Goal: Task Accomplishment & Management: Manage account settings

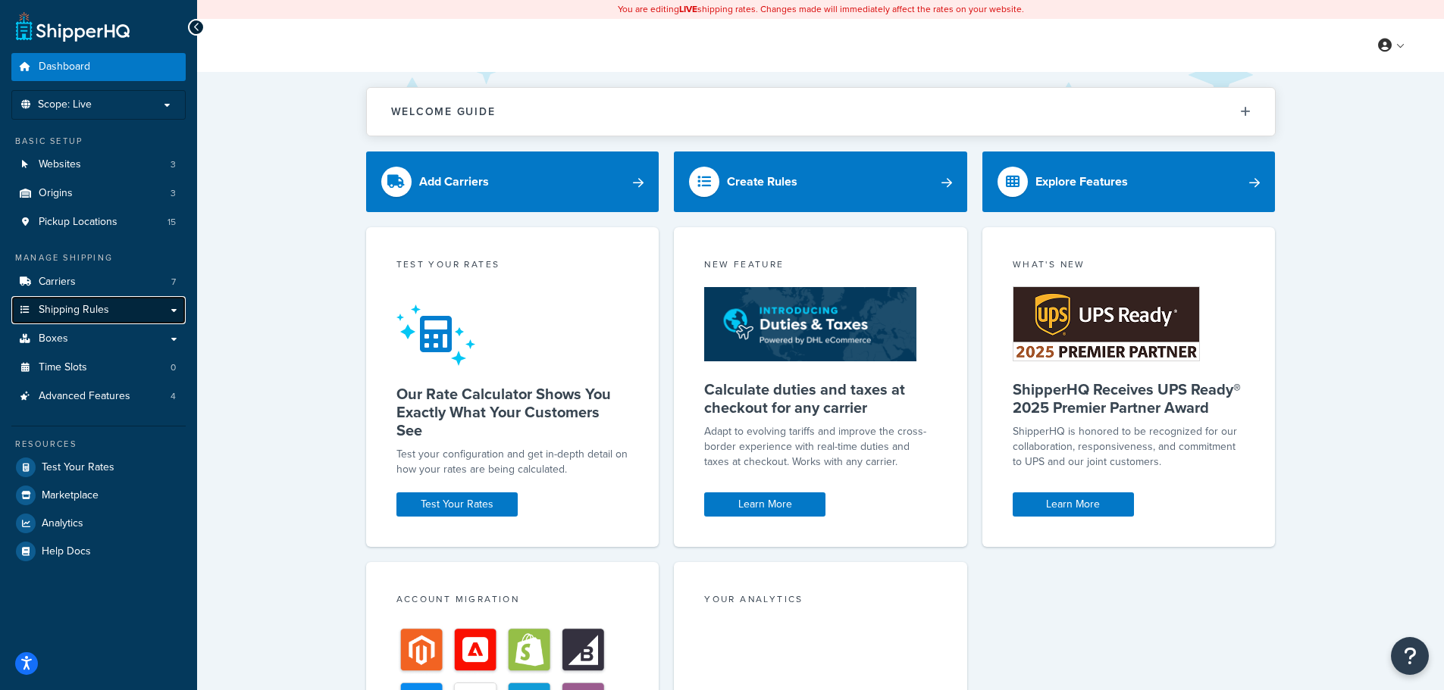
click at [86, 304] on span "Shipping Rules" at bounding box center [74, 310] width 70 height 13
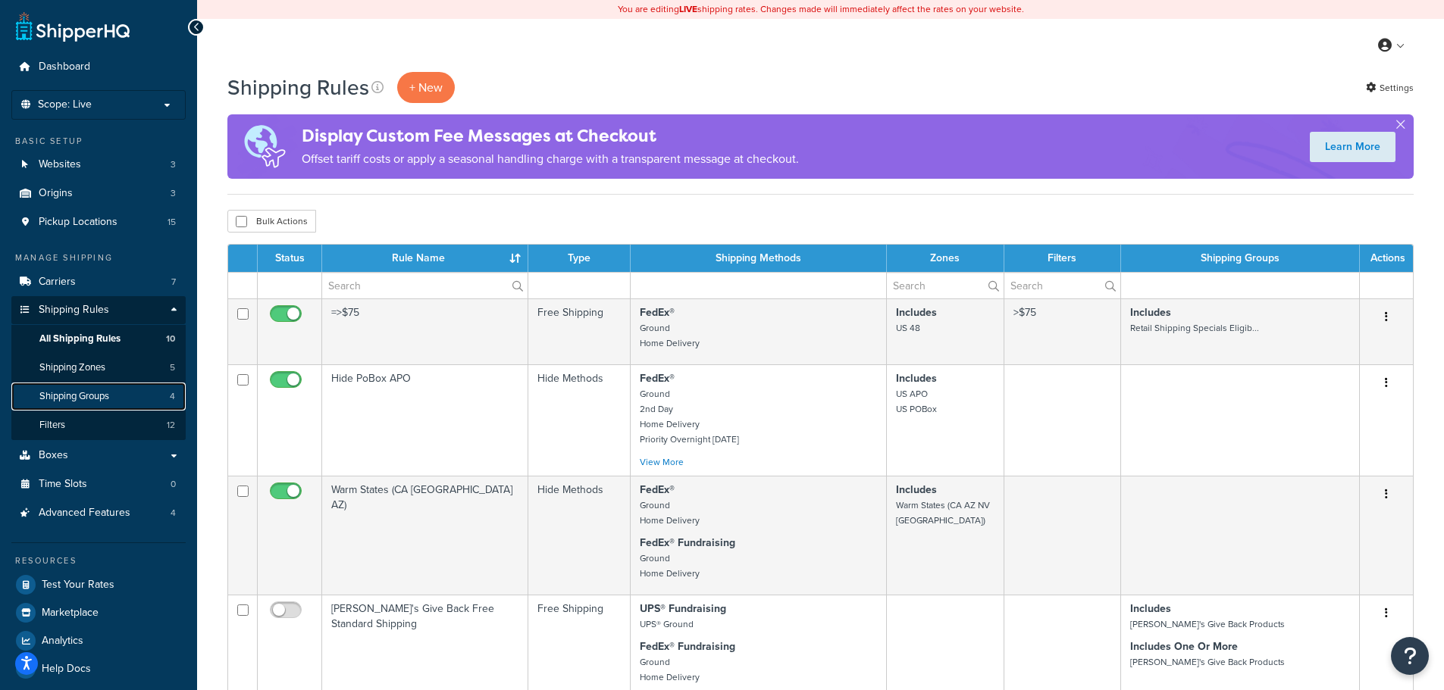
click at [74, 394] on span "Shipping Groups" at bounding box center [74, 396] width 70 height 13
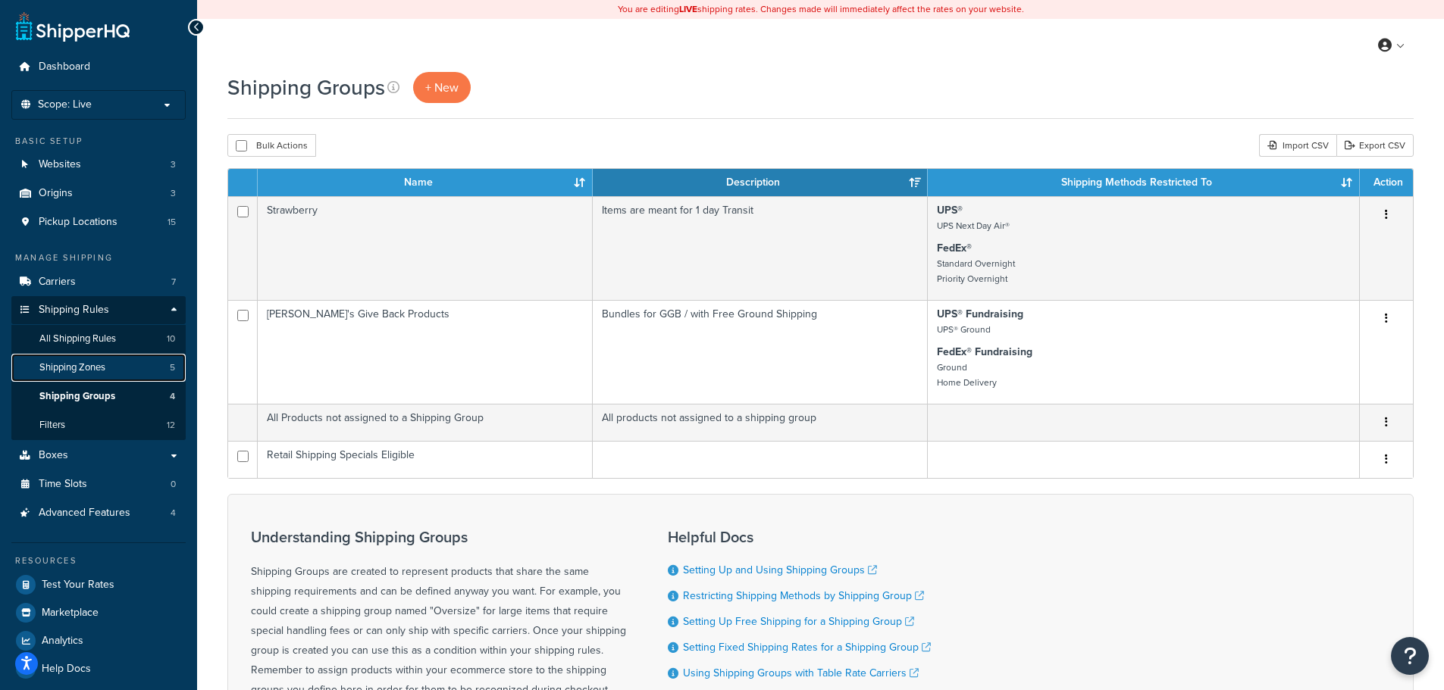
click at [75, 367] on span "Shipping Zones" at bounding box center [72, 368] width 66 height 13
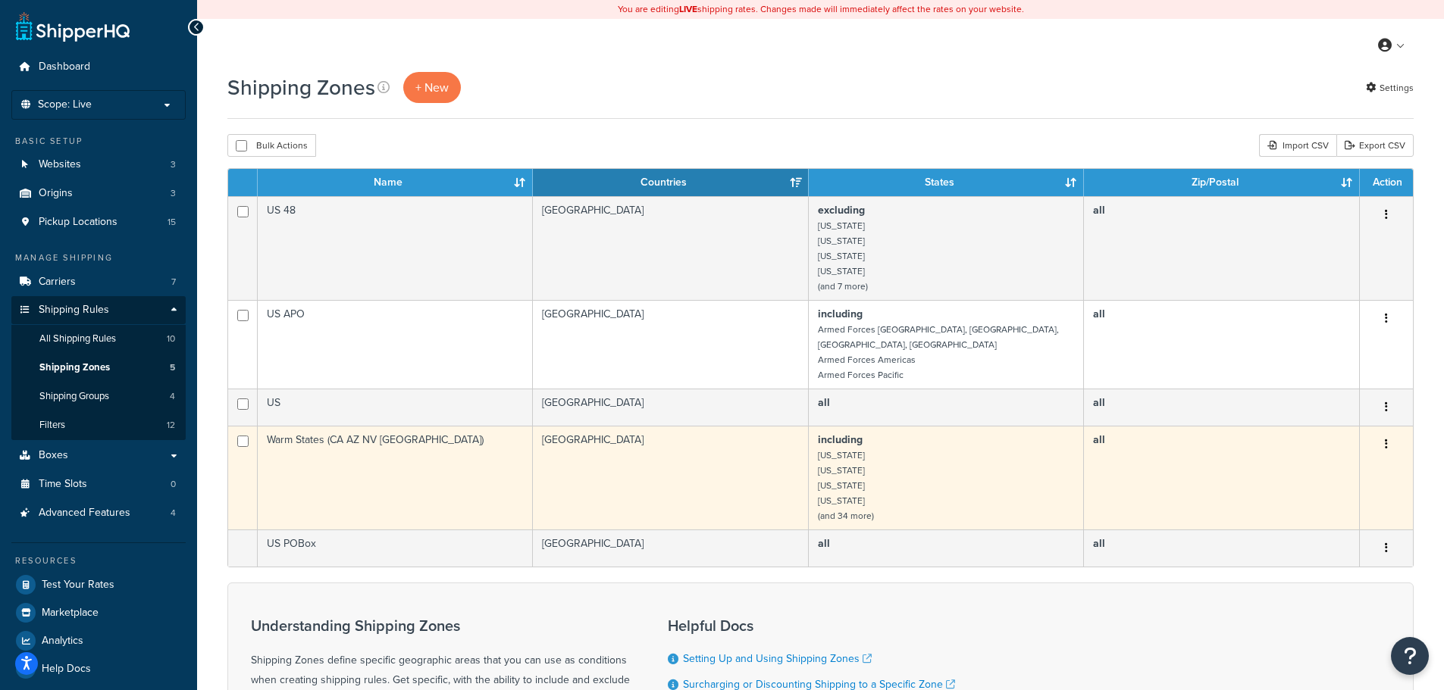
click at [461, 453] on td "Warm States (CA AZ NV [GEOGRAPHIC_DATA])" at bounding box center [395, 478] width 275 height 104
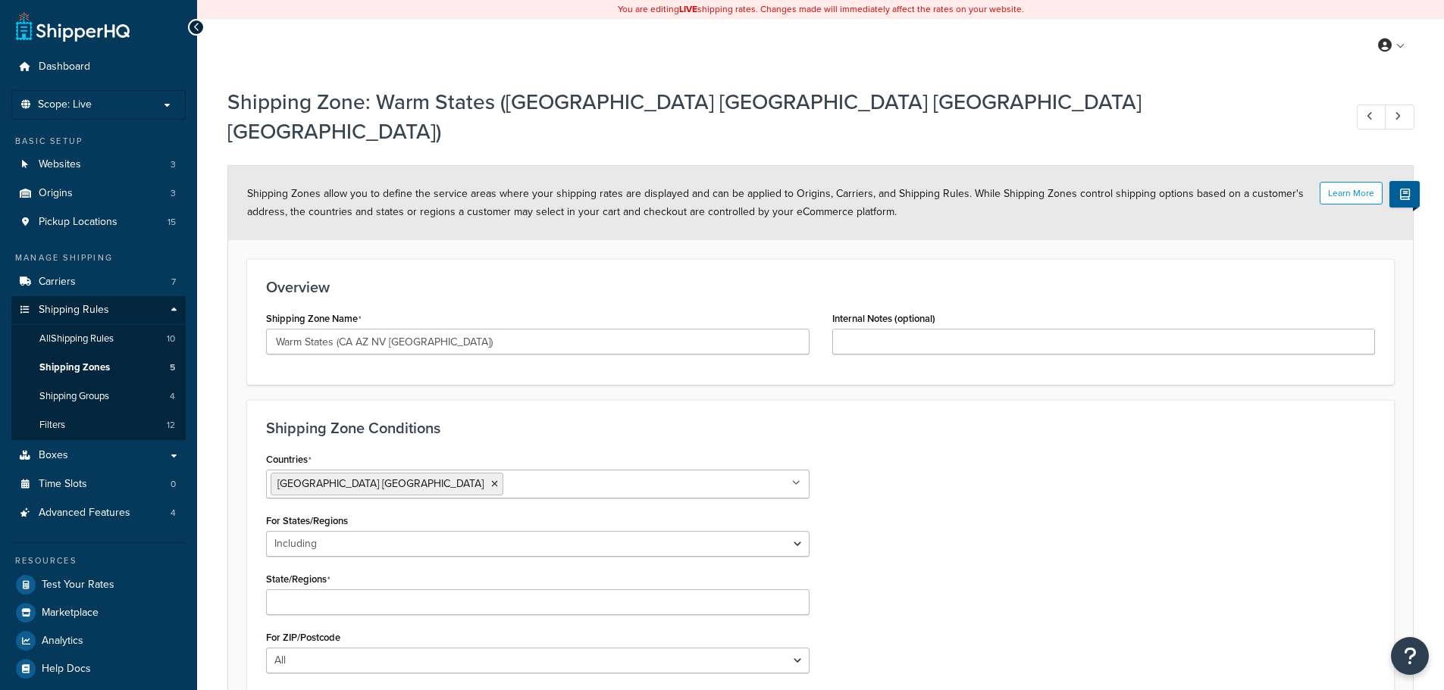
select select "including"
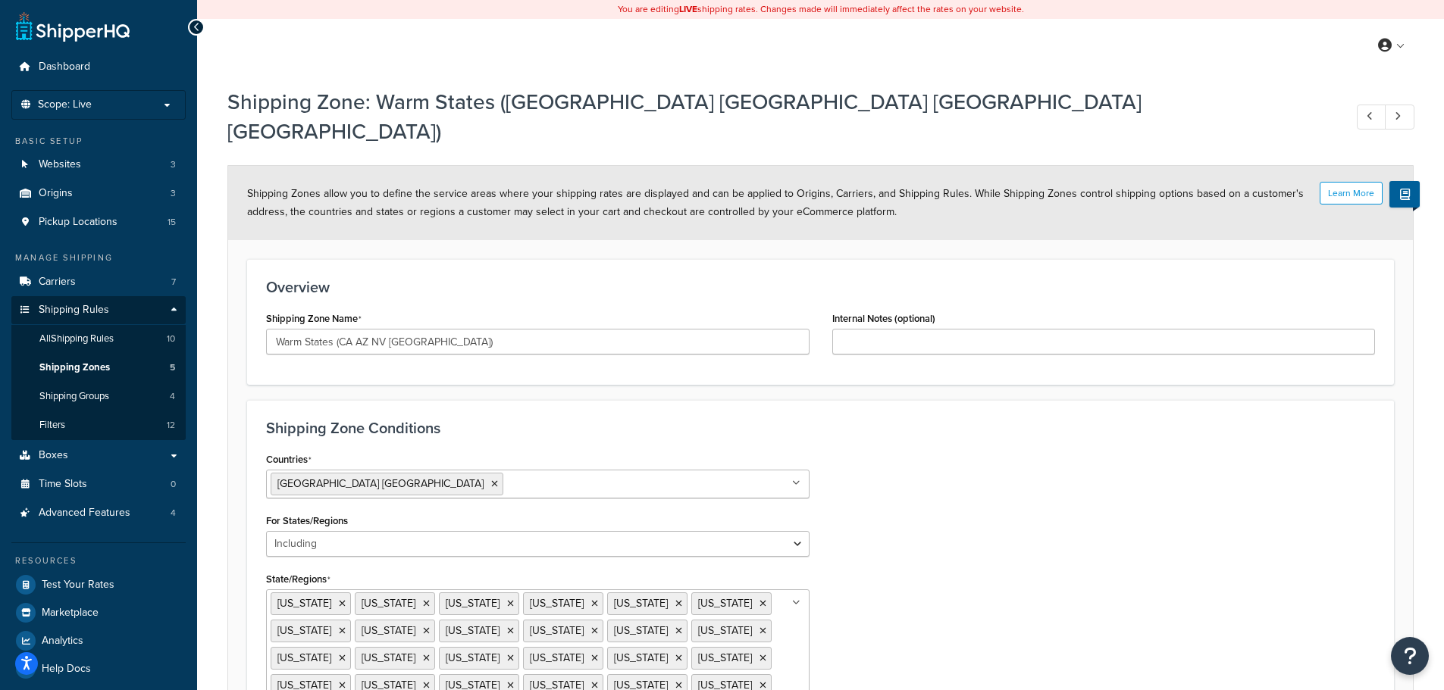
click at [193, 26] on icon at bounding box center [196, 27] width 7 height 11
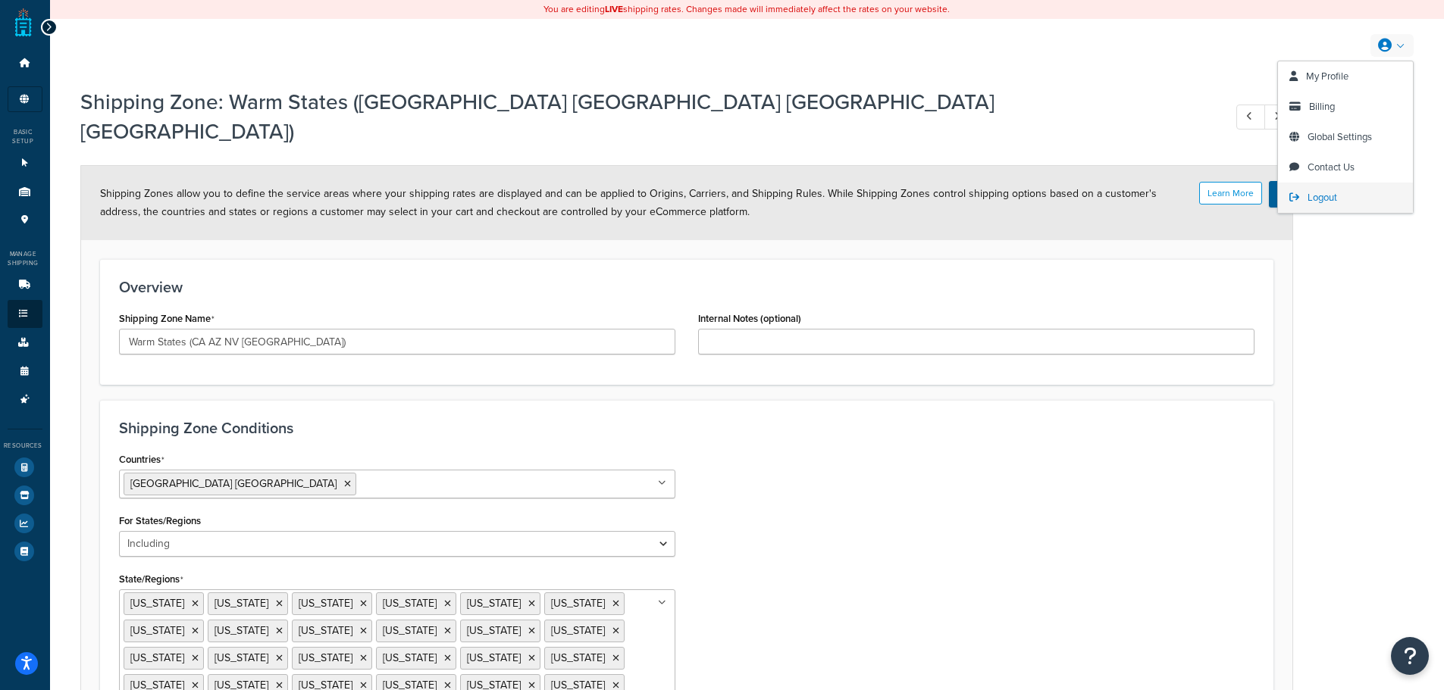
click at [1335, 204] on span "Logout" at bounding box center [1322, 197] width 30 height 14
